Goal: Transaction & Acquisition: Subscribe to service/newsletter

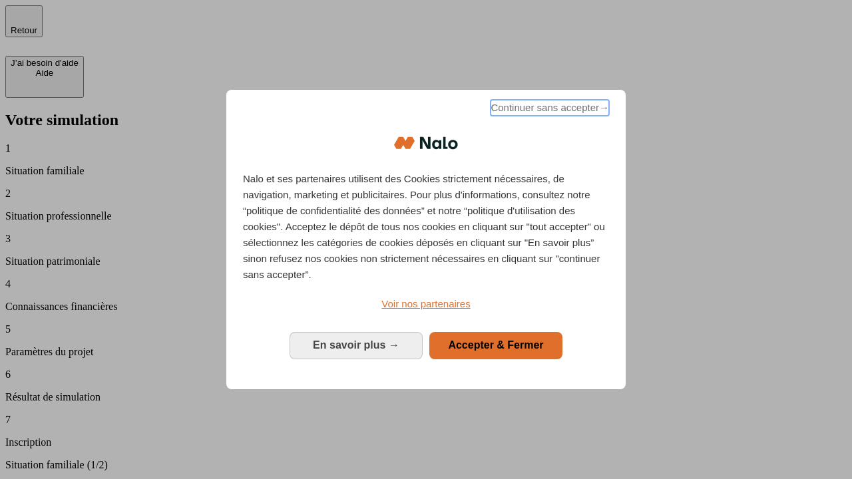
click at [549, 110] on span "Continuer sans accepter →" at bounding box center [550, 108] width 119 height 16
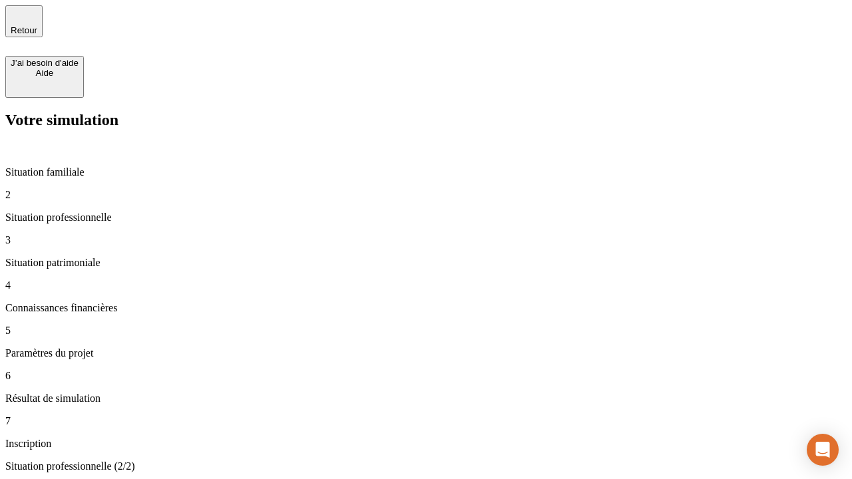
type input "30 000"
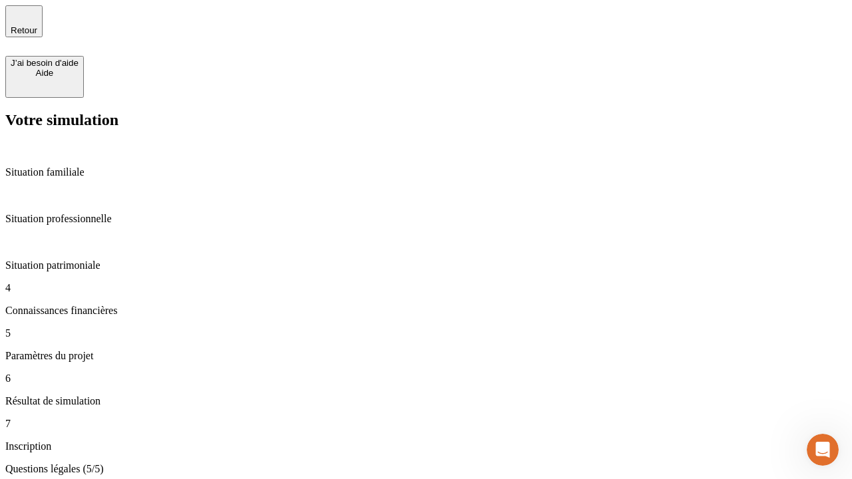
type input "25"
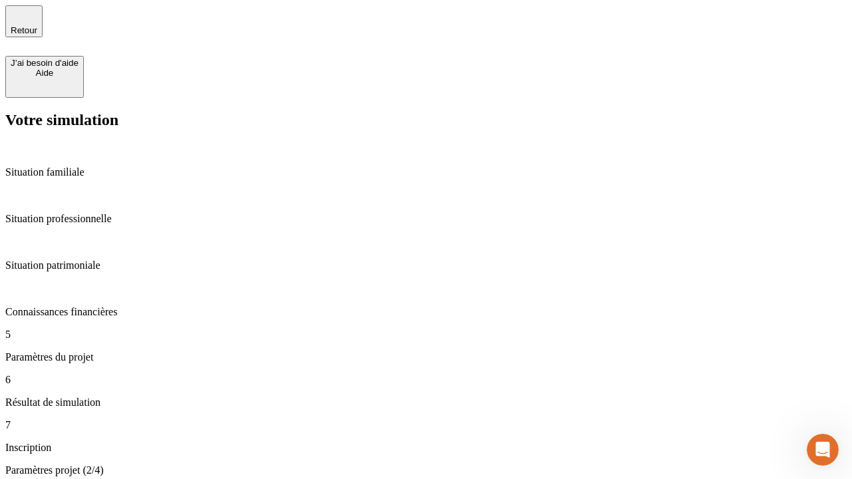
type input "1 000"
type input "640"
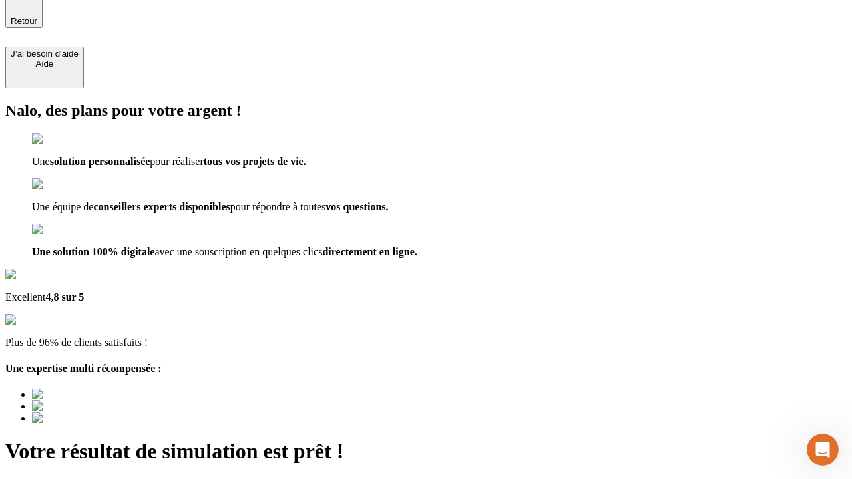
type input "[EMAIL_ADDRESS][PERSON_NAME][DOMAIN_NAME]"
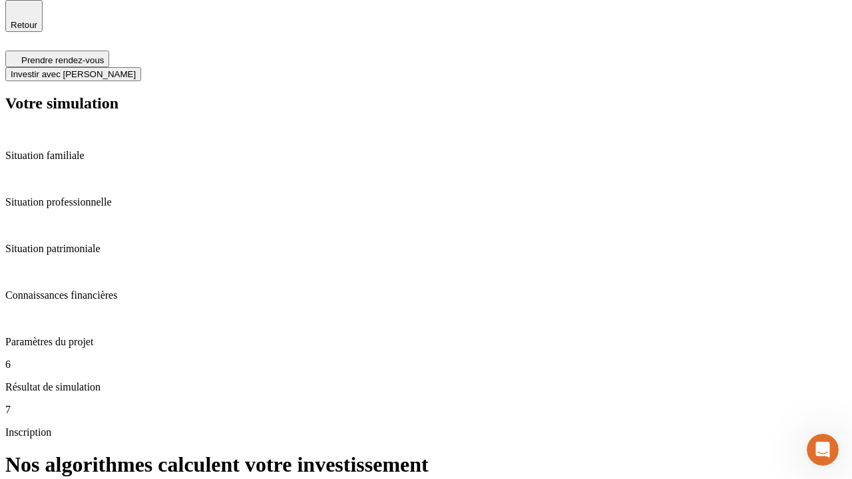
click at [136, 69] on span "Investir avec [PERSON_NAME]" at bounding box center [73, 74] width 125 height 10
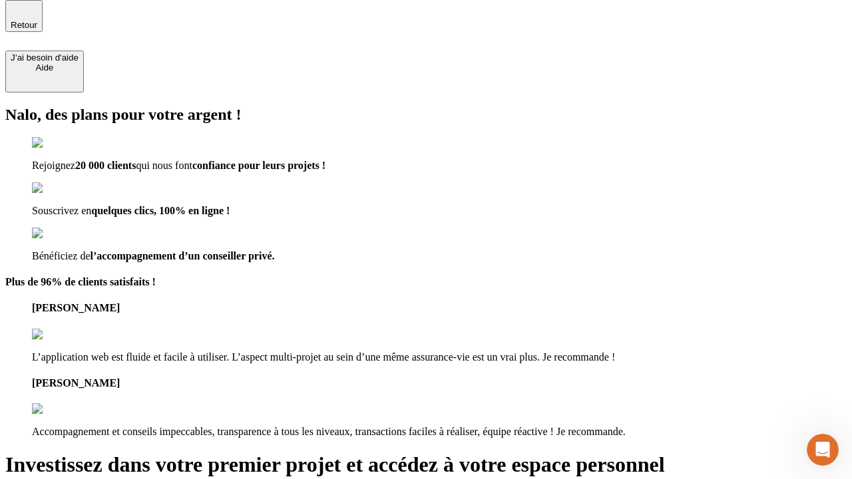
scroll to position [4, 0]
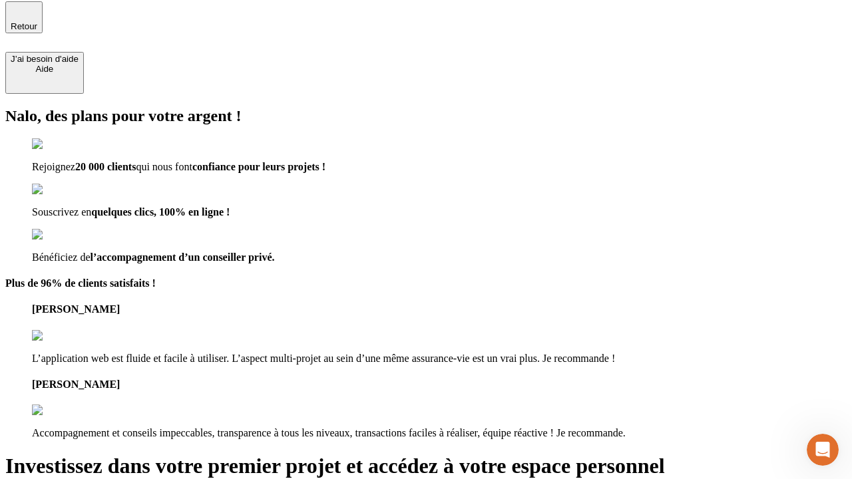
type input "[PERSON_NAME][EMAIL_ADDRESS][DOMAIN_NAME]"
